Goal: Book appointment/travel/reservation

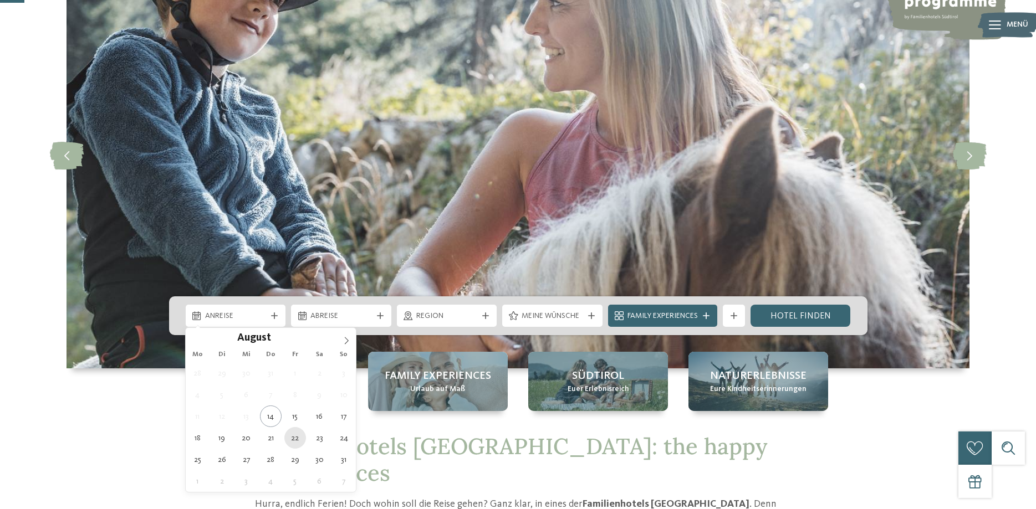
scroll to position [113, 0]
type div "[DATE]"
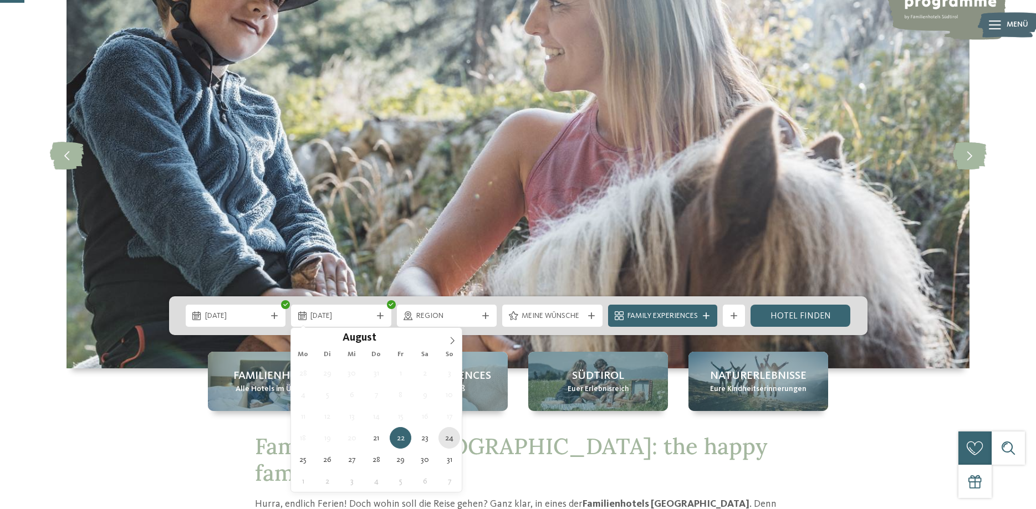
type div "[DATE]"
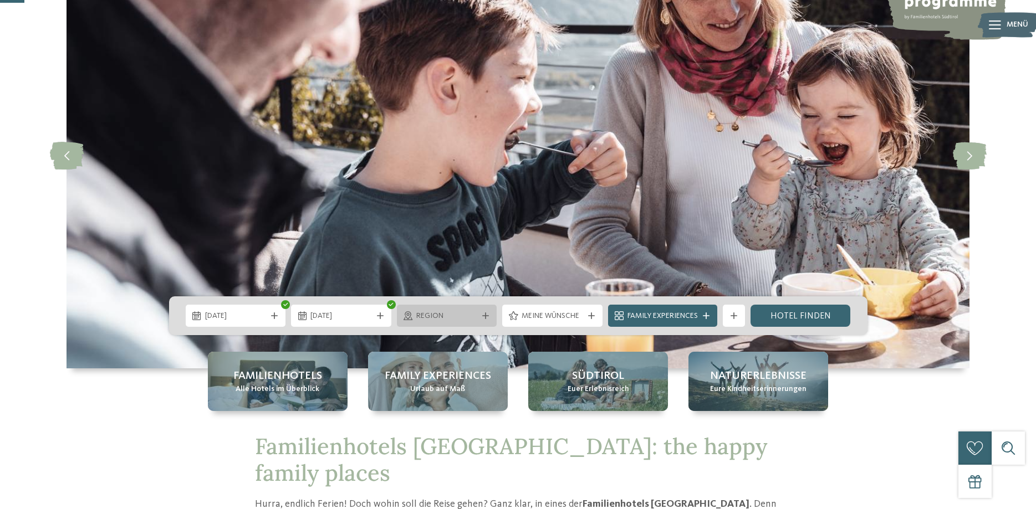
click at [474, 318] on span "Region" at bounding box center [447, 316] width 62 height 11
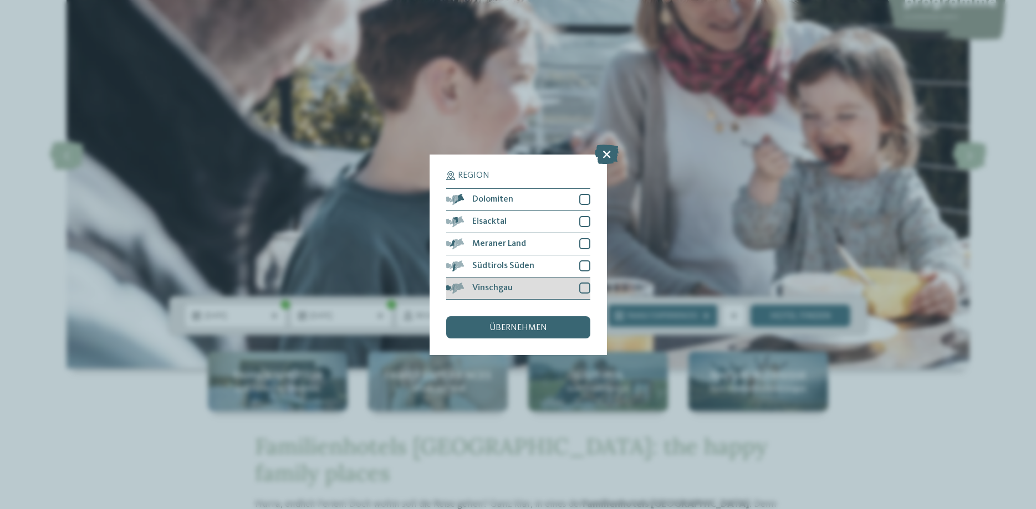
click at [587, 286] on div at bounding box center [584, 288] width 11 height 11
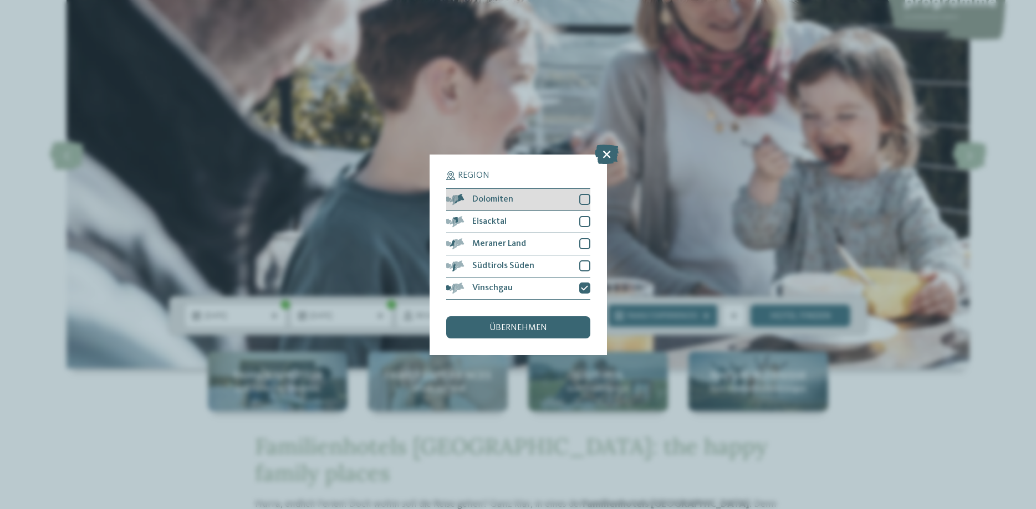
click at [586, 196] on div at bounding box center [584, 199] width 11 height 11
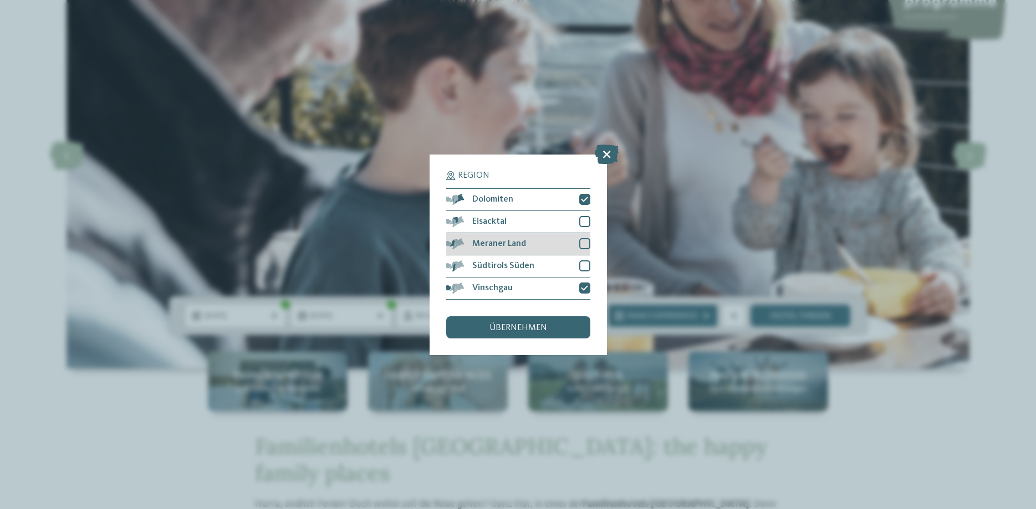
click at [584, 247] on div at bounding box center [584, 243] width 11 height 11
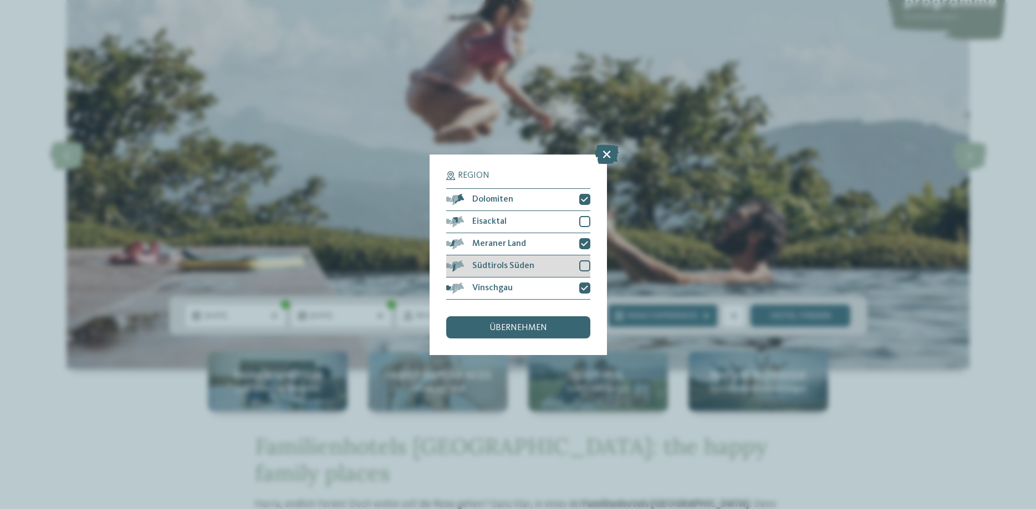
click at [585, 262] on div at bounding box center [584, 265] width 11 height 11
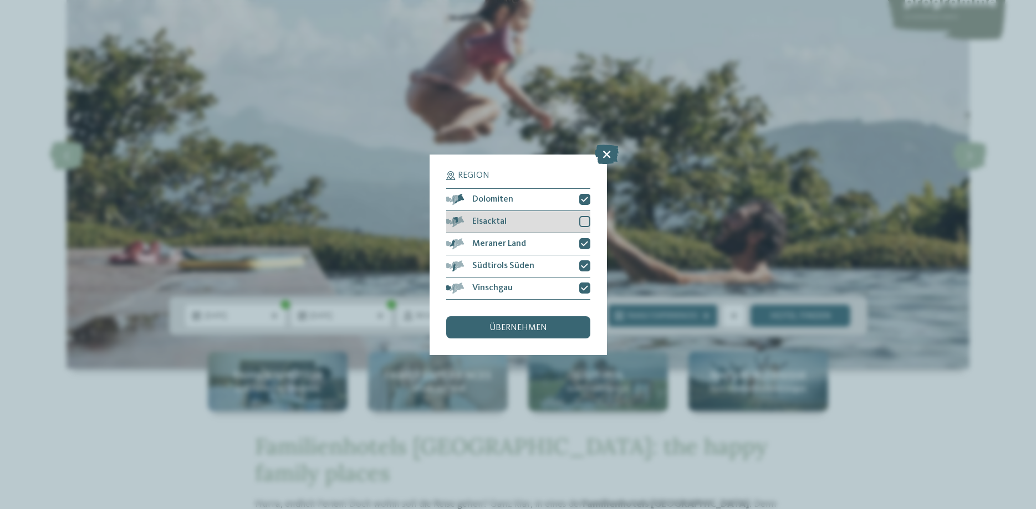
click at [583, 219] on div at bounding box center [584, 221] width 11 height 11
click at [565, 331] on div "übernehmen" at bounding box center [518, 327] width 144 height 22
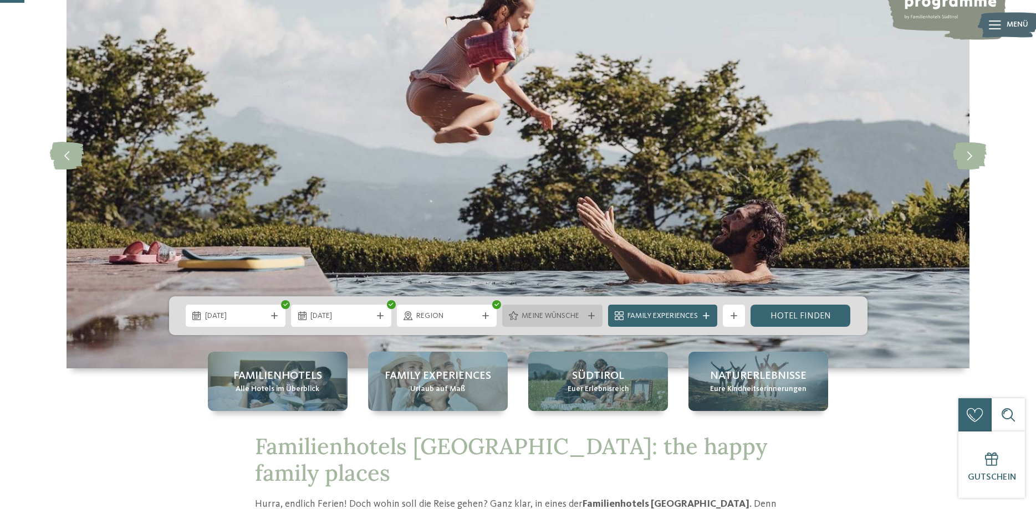
click at [595, 319] on div "Meine Wünsche" at bounding box center [552, 316] width 100 height 22
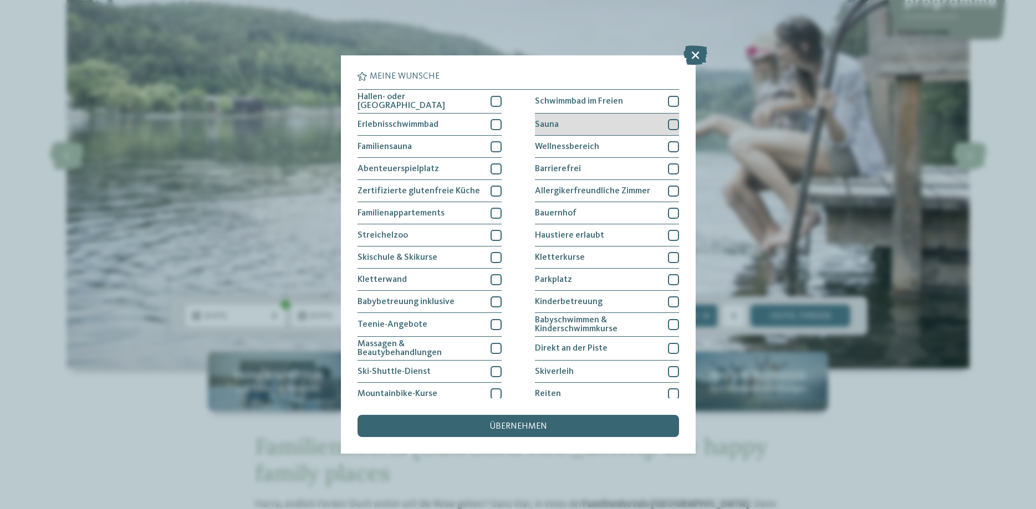
click at [671, 125] on div at bounding box center [673, 124] width 11 height 11
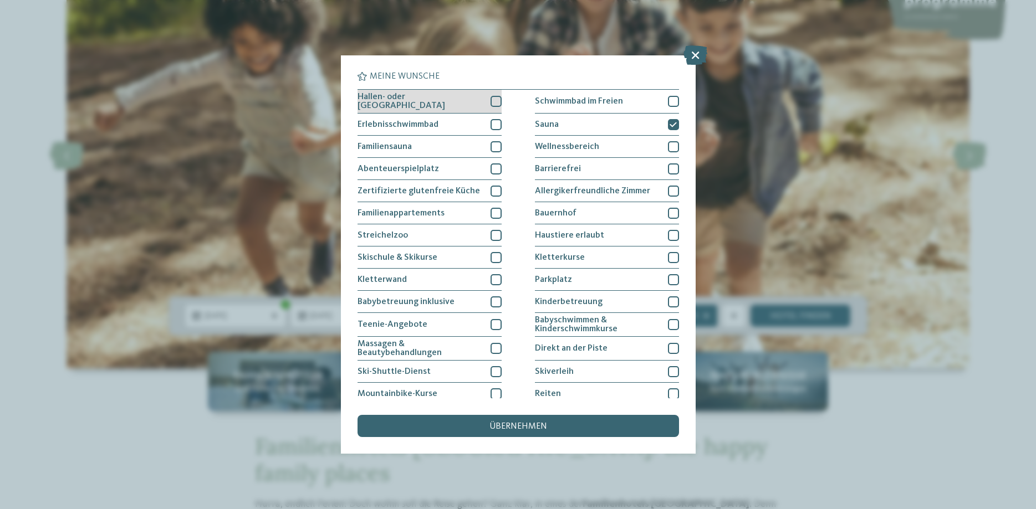
click at [496, 99] on div at bounding box center [496, 101] width 11 height 11
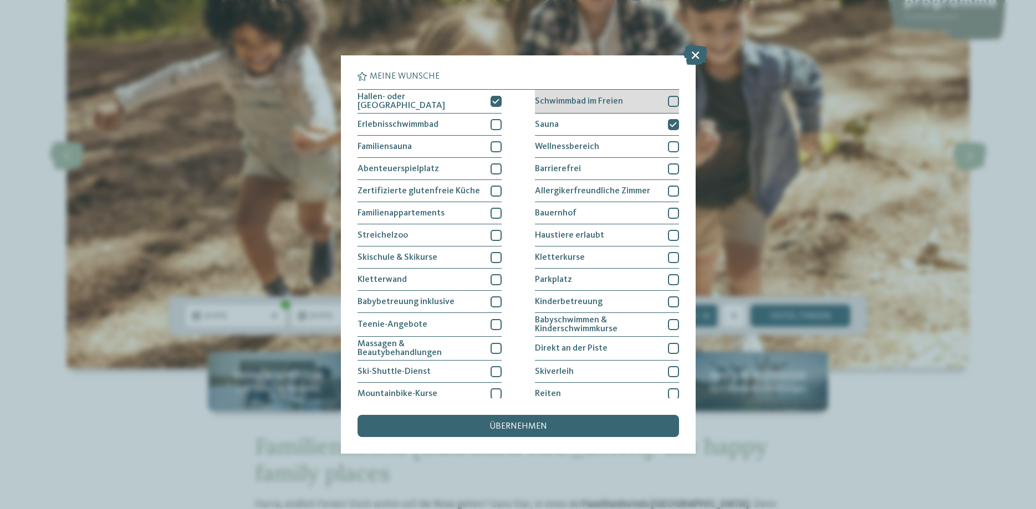
click at [670, 98] on div at bounding box center [673, 101] width 11 height 11
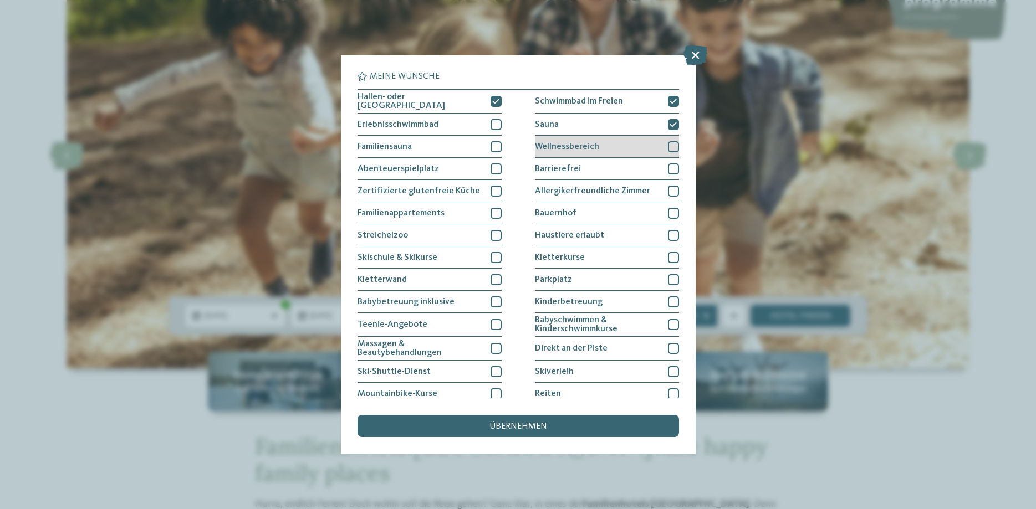
click at [668, 143] on div at bounding box center [673, 146] width 11 height 11
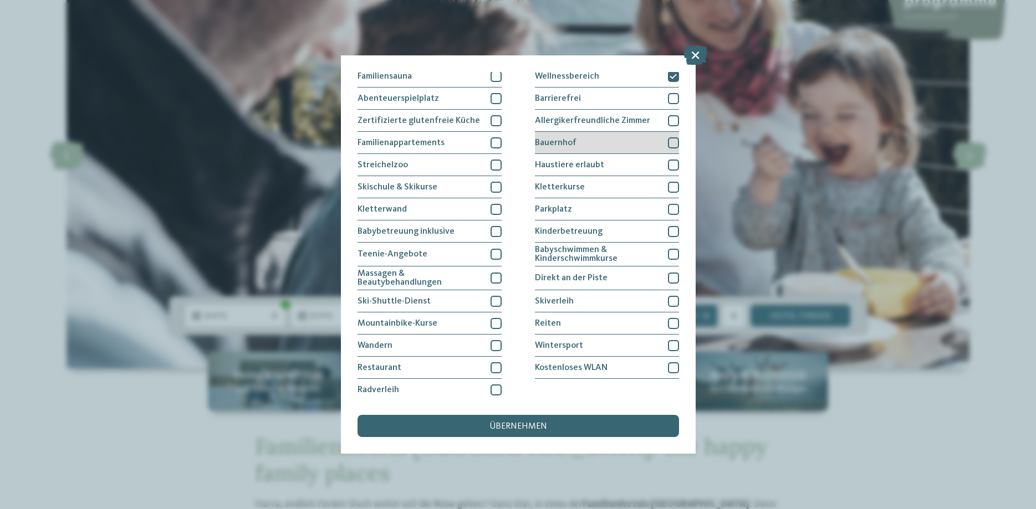
scroll to position [71, 0]
click at [492, 366] on div at bounding box center [496, 366] width 11 height 11
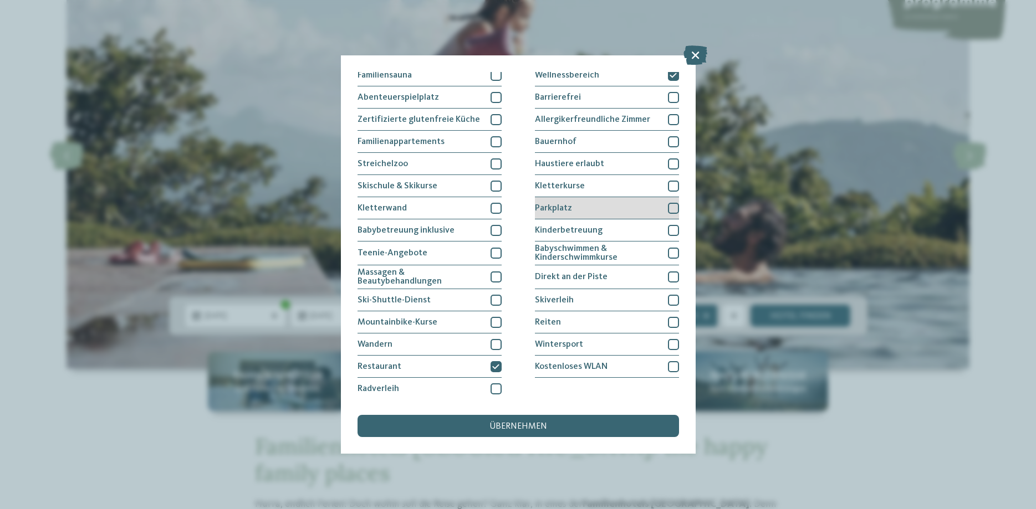
click at [669, 207] on div at bounding box center [673, 208] width 11 height 11
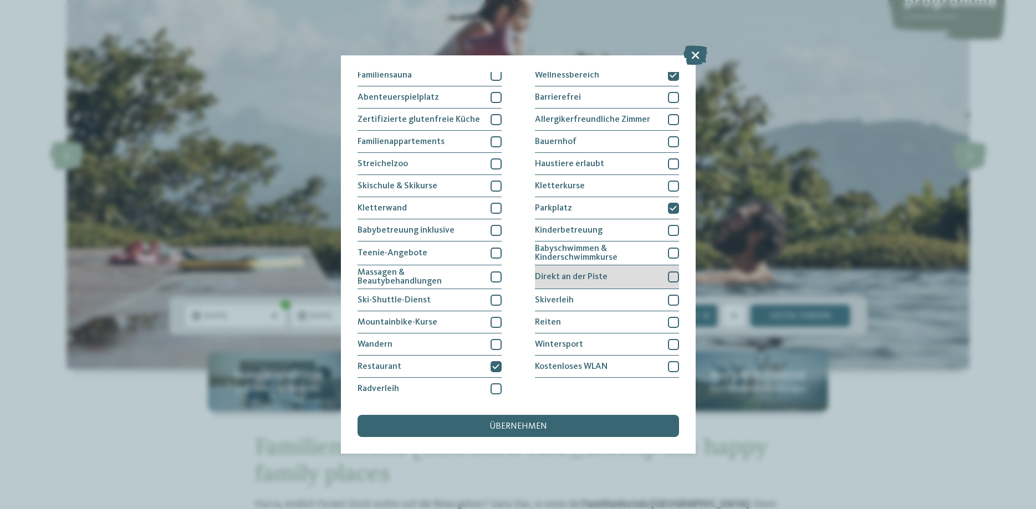
scroll to position [0, 0]
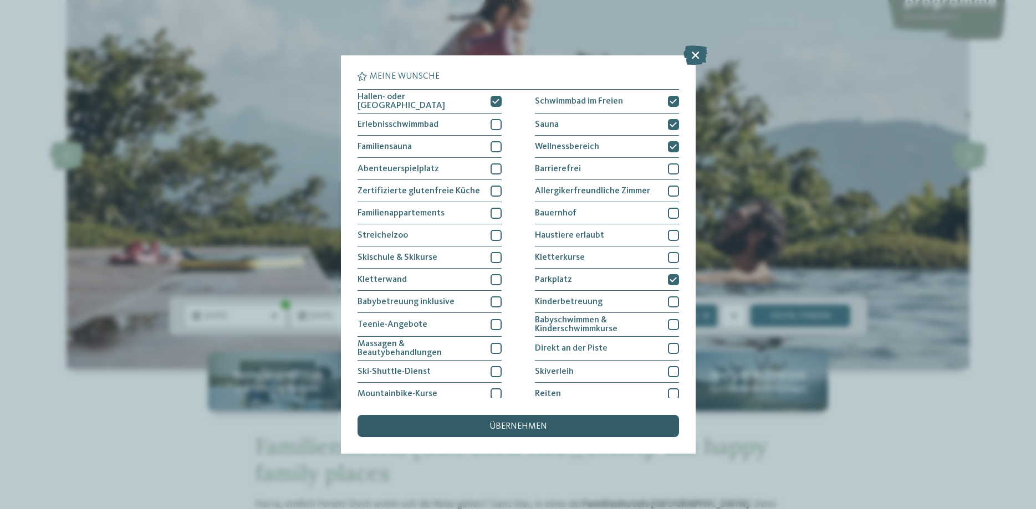
click at [546, 430] on div "übernehmen" at bounding box center [517, 426] width 321 height 22
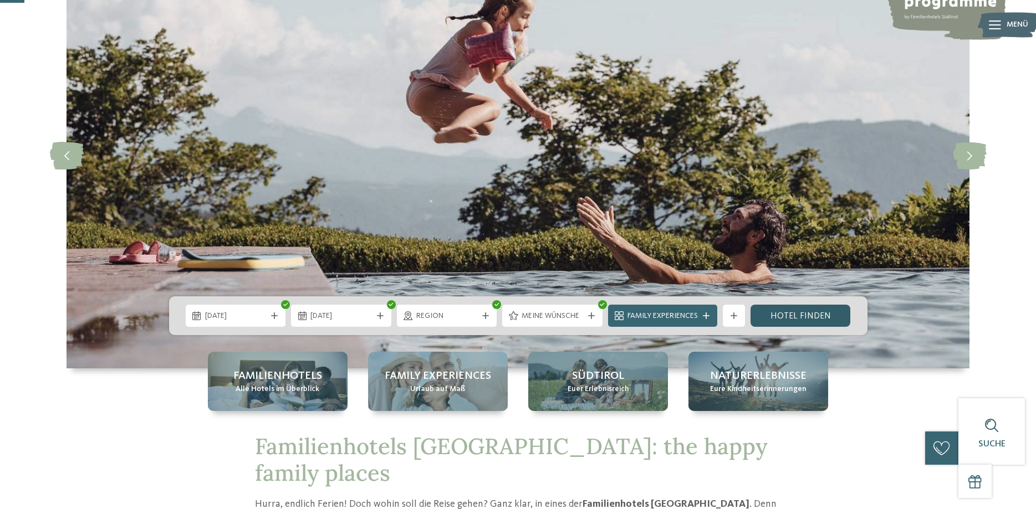
click at [807, 319] on link "Hotel finden" at bounding box center [800, 316] width 100 height 22
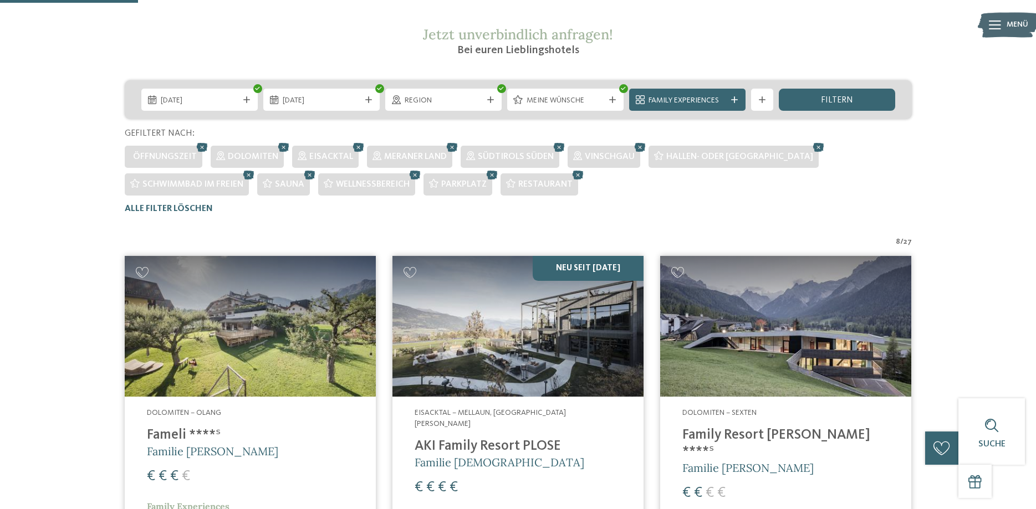
scroll to position [222, 0]
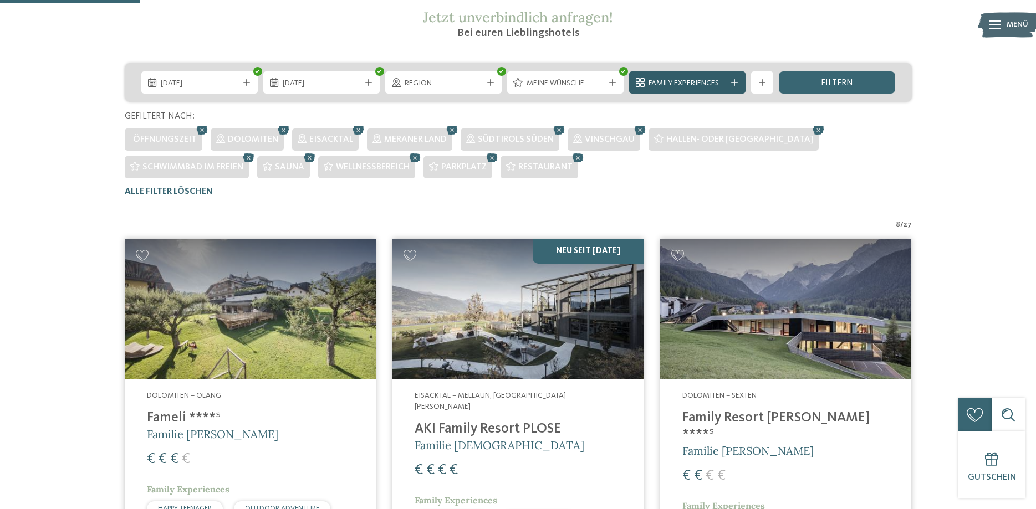
click at [699, 85] on span "Family Experiences" at bounding box center [687, 83] width 78 height 11
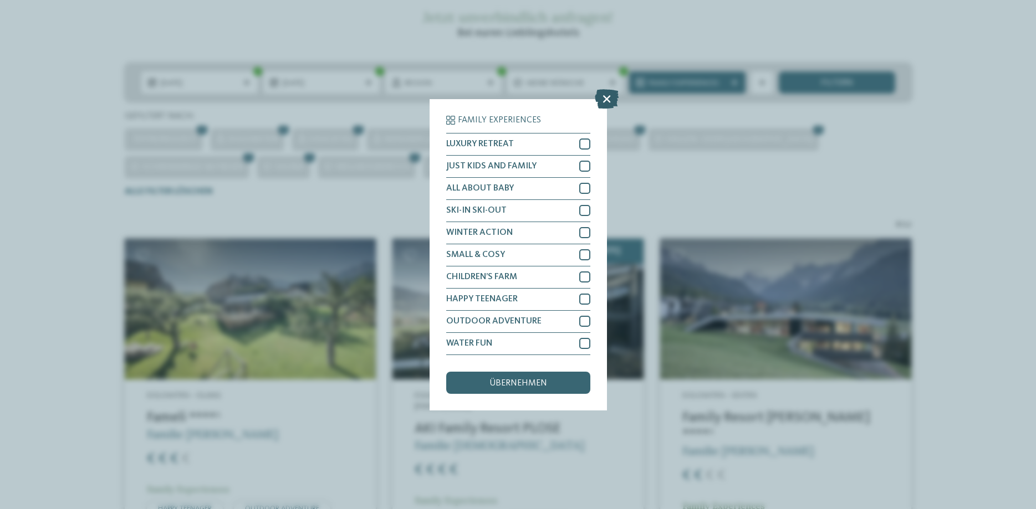
click at [606, 104] on icon at bounding box center [607, 98] width 24 height 19
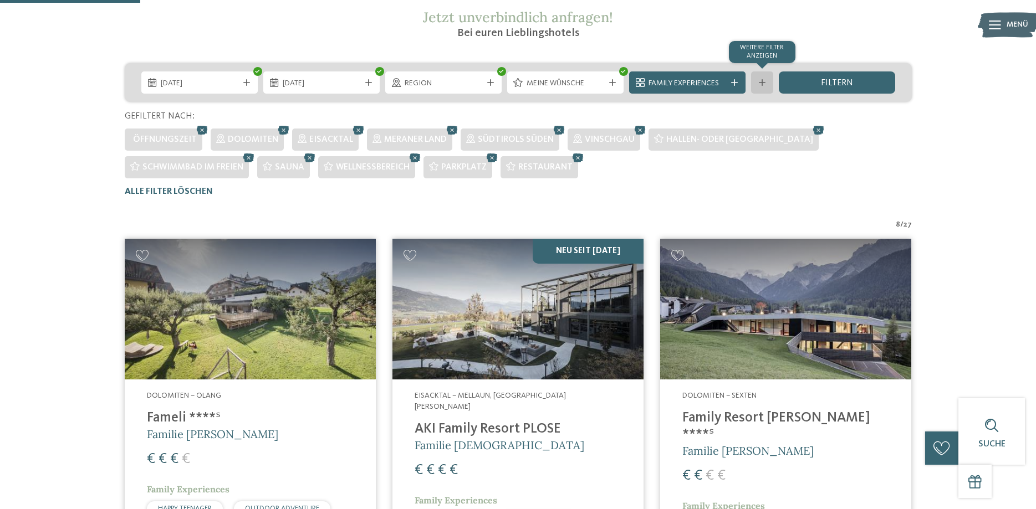
click at [765, 81] on div at bounding box center [762, 82] width 11 height 7
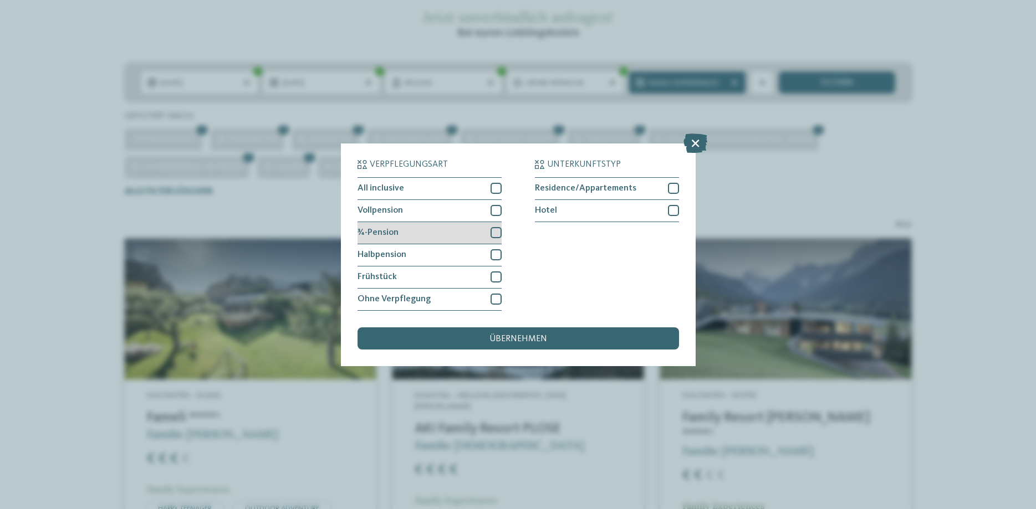
click at [494, 231] on div at bounding box center [496, 232] width 11 height 11
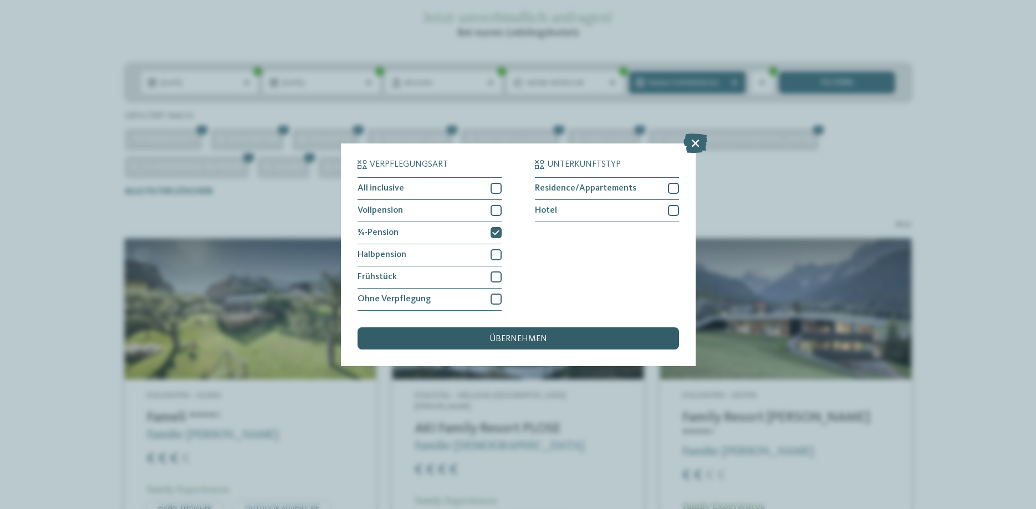
click at [534, 334] on div "übernehmen" at bounding box center [517, 339] width 321 height 22
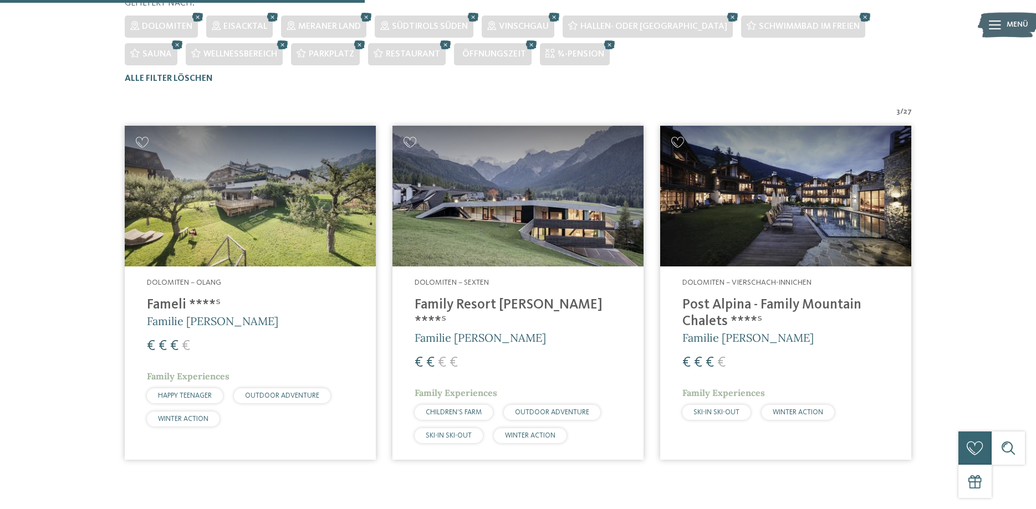
scroll to position [165, 0]
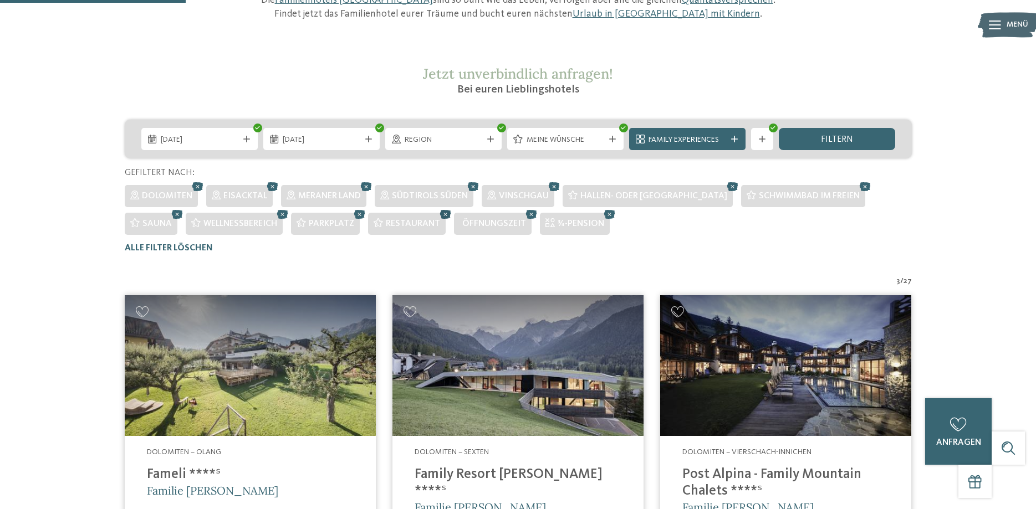
click at [443, 214] on icon at bounding box center [445, 214] width 17 height 14
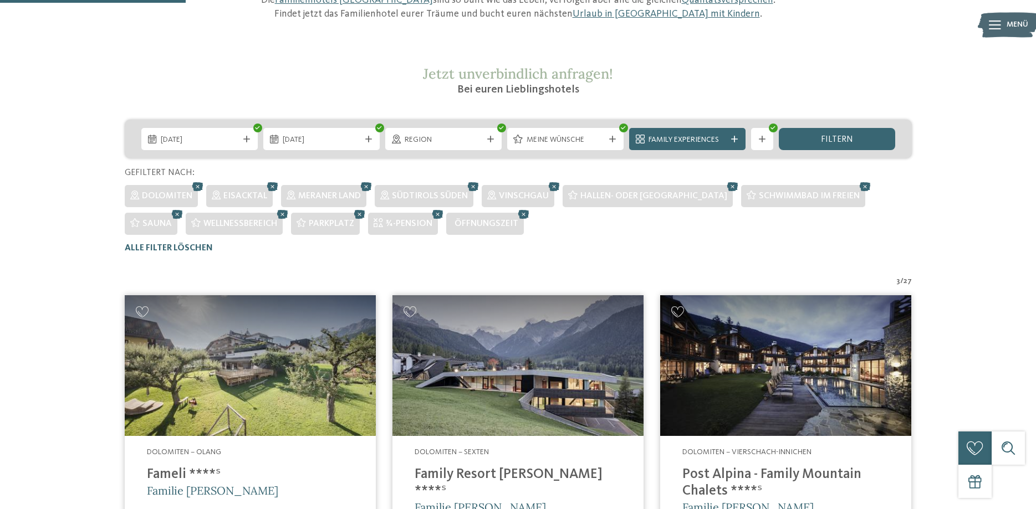
click at [355, 214] on icon at bounding box center [359, 214] width 17 height 14
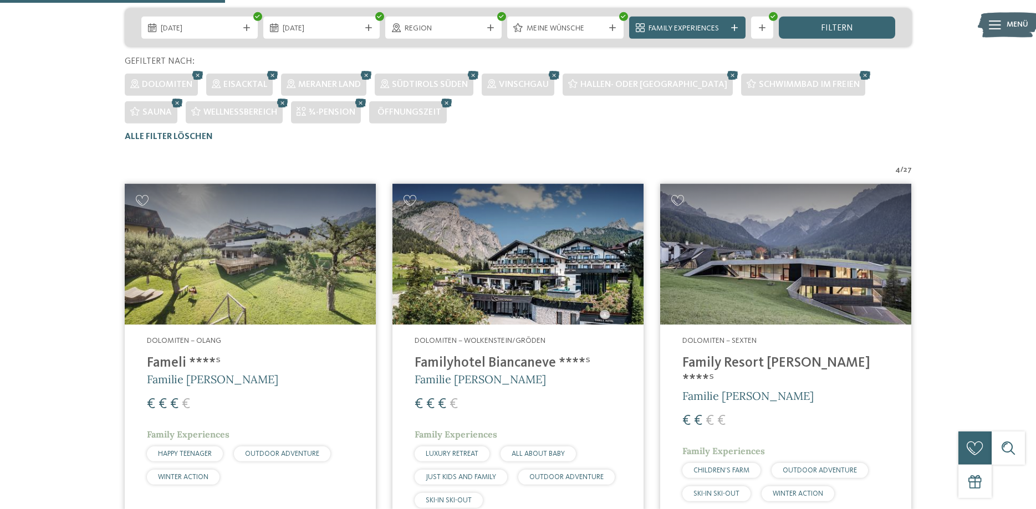
scroll to position [222, 0]
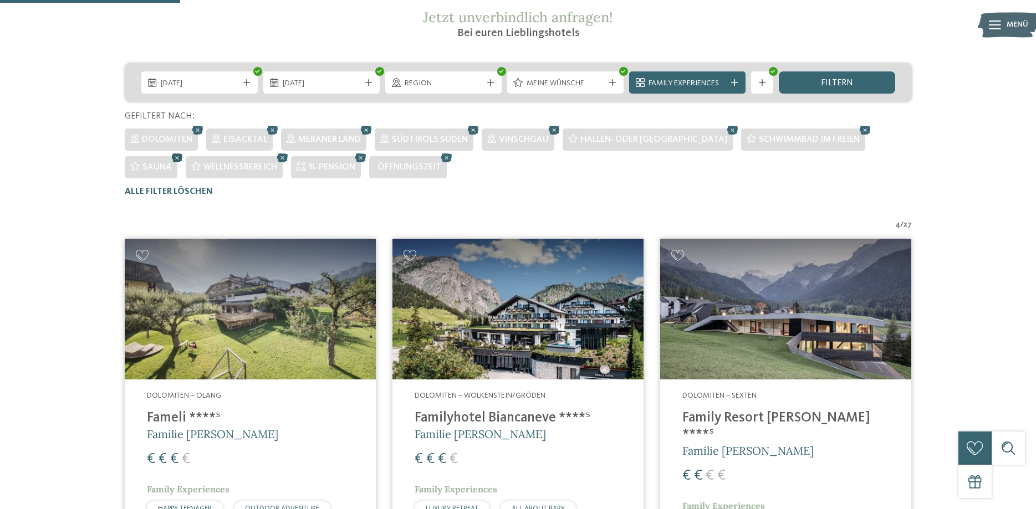
click at [174, 158] on icon at bounding box center [177, 158] width 17 height 14
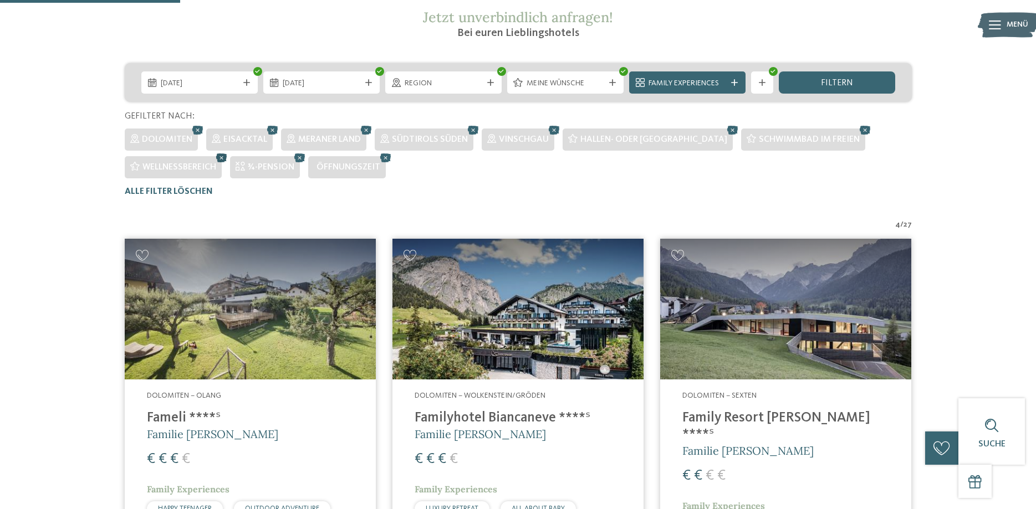
click at [223, 157] on icon at bounding box center [221, 158] width 17 height 14
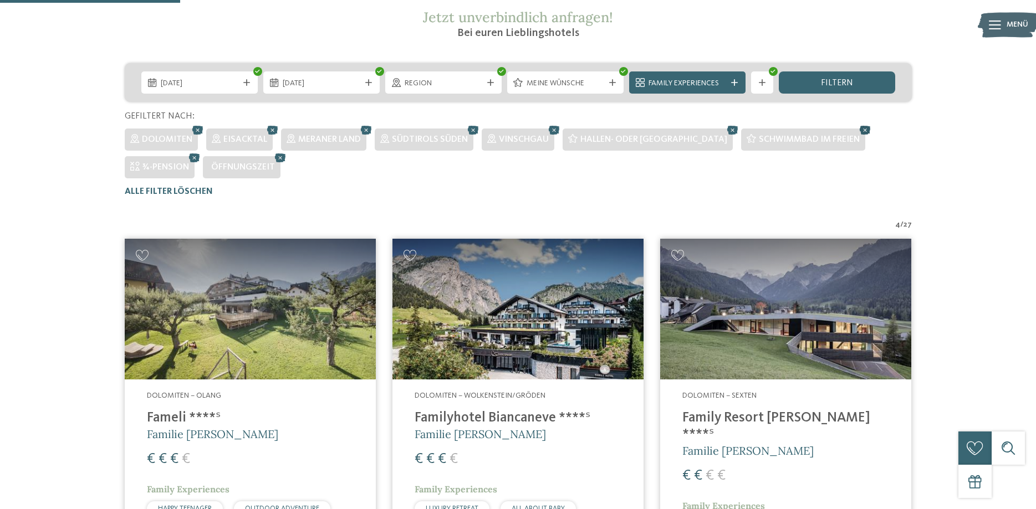
click at [857, 129] on icon at bounding box center [865, 130] width 17 height 14
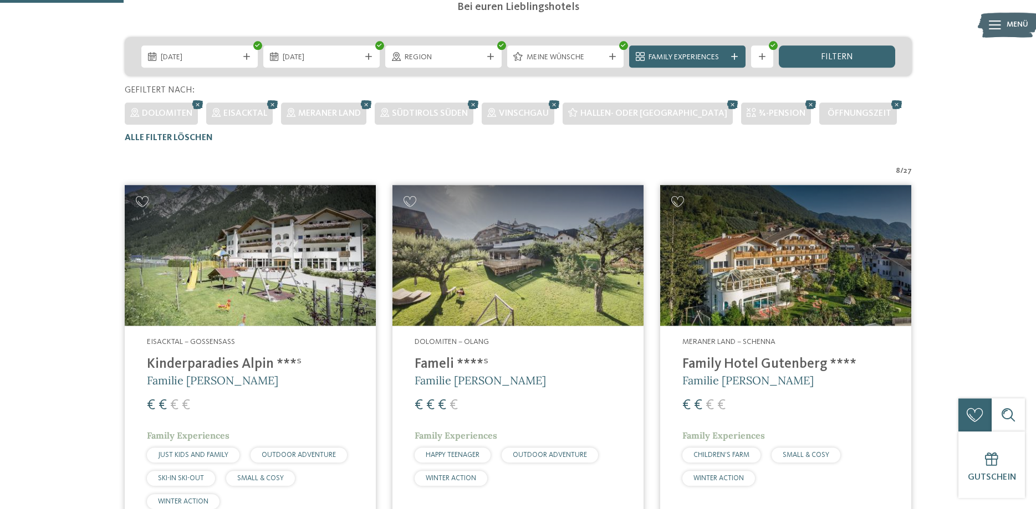
scroll to position [194, 0]
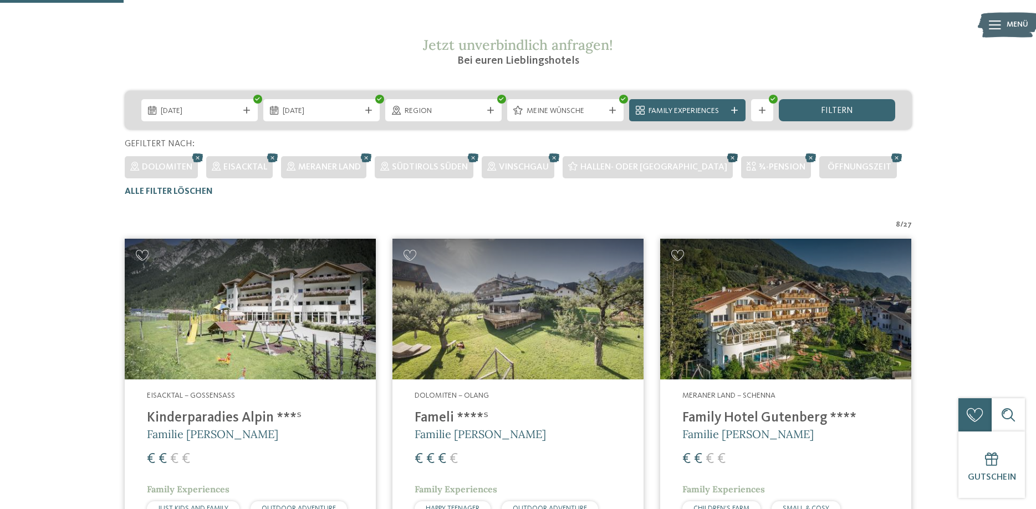
click at [724, 159] on icon at bounding box center [732, 158] width 17 height 14
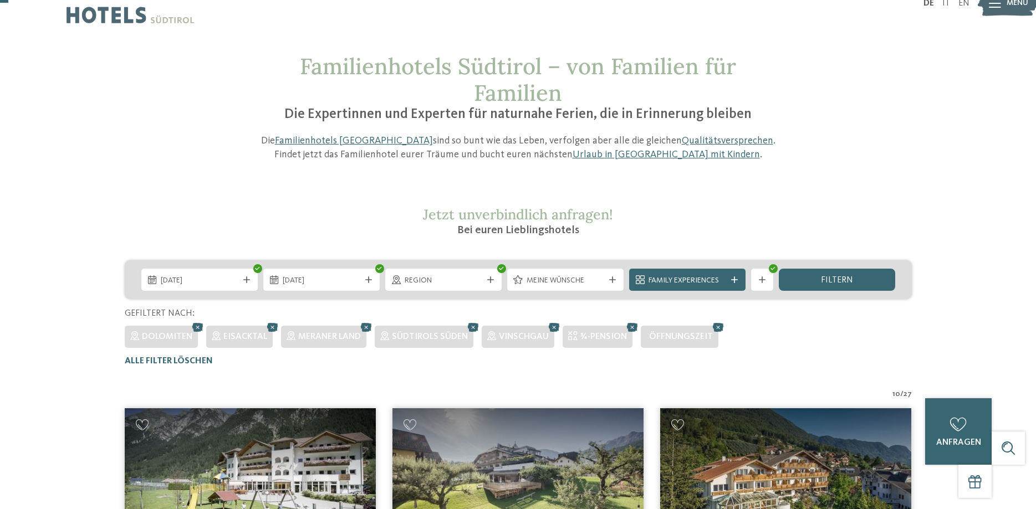
scroll to position [0, 0]
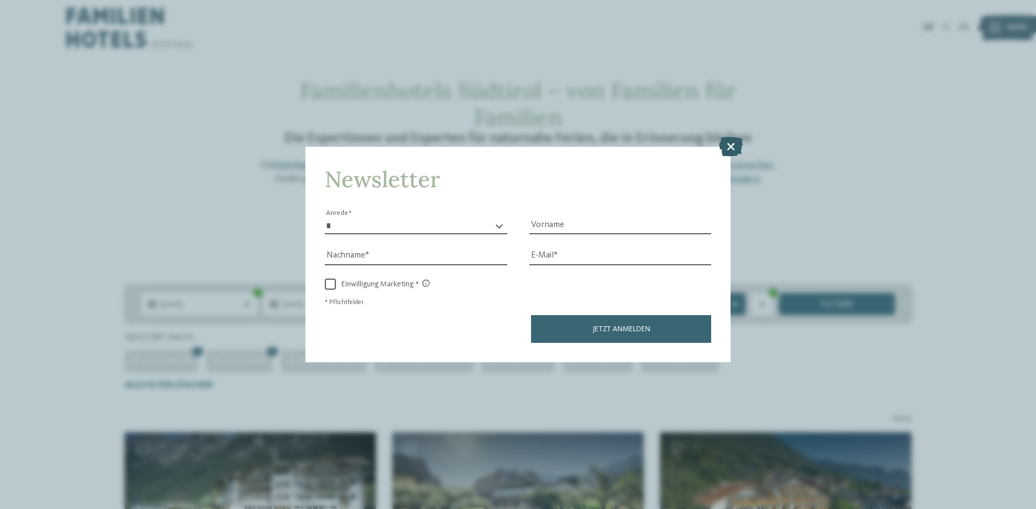
click at [732, 148] on icon at bounding box center [731, 146] width 24 height 19
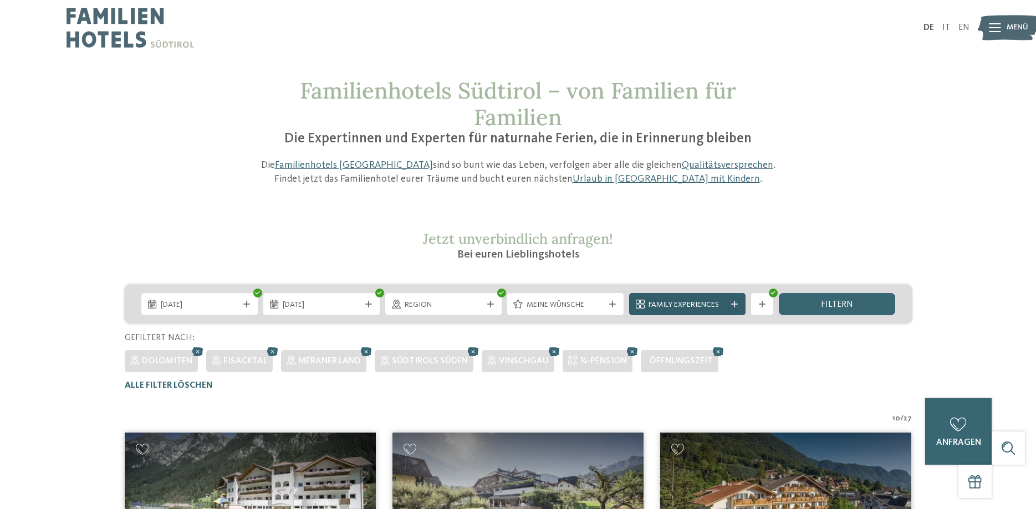
click at [736, 303] on icon at bounding box center [734, 304] width 7 height 7
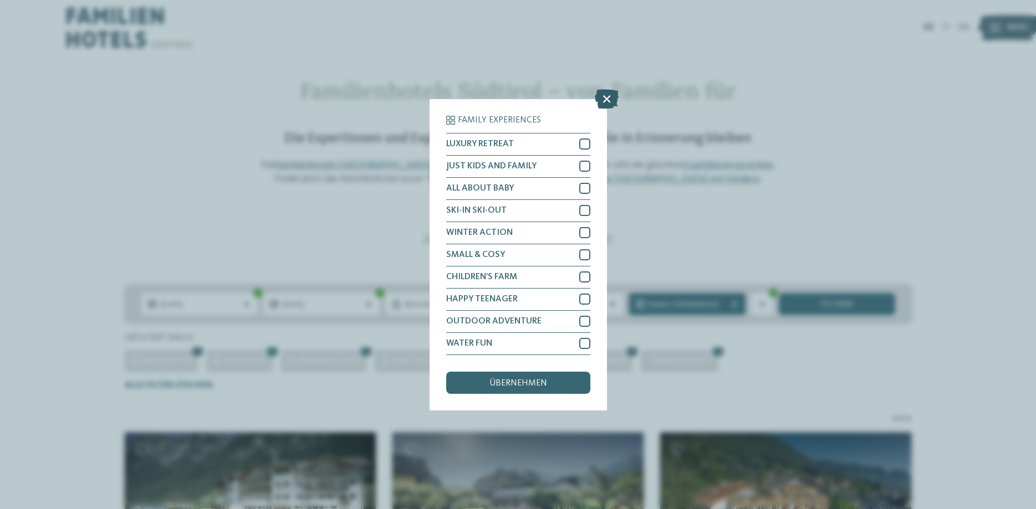
click at [601, 96] on icon at bounding box center [607, 98] width 24 height 19
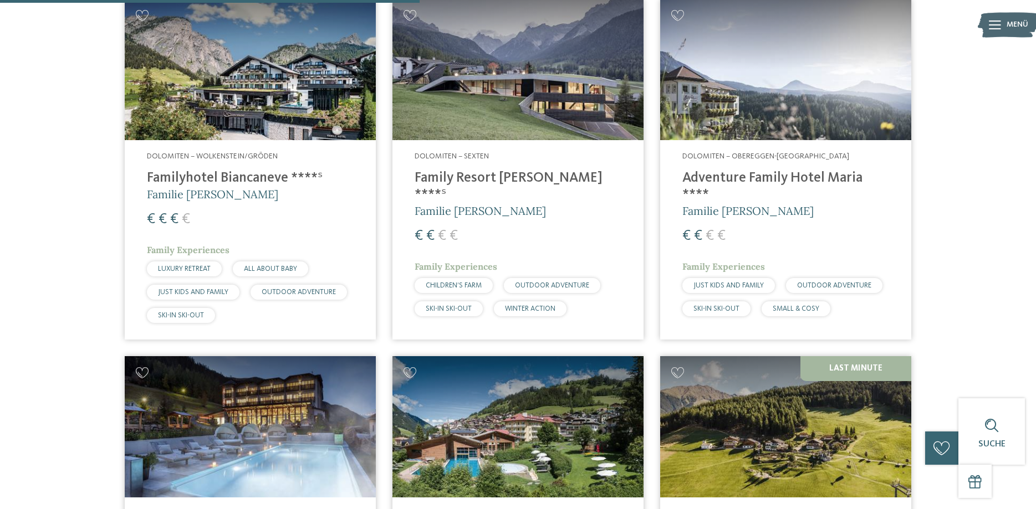
scroll to position [565, 0]
